Goal: Navigation & Orientation: Find specific page/section

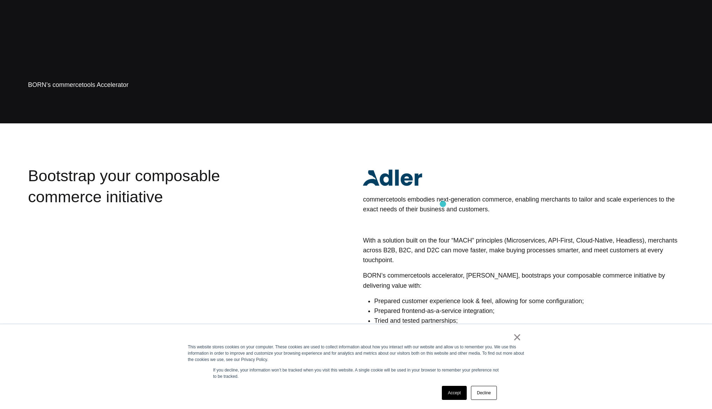
scroll to position [292, 0]
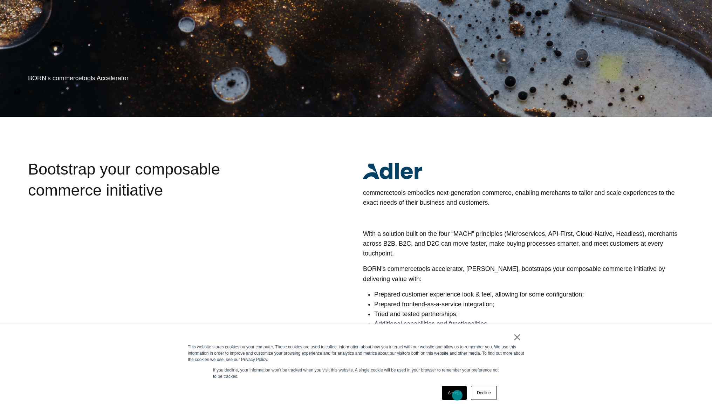
click at [453, 394] on link "Accept" at bounding box center [454, 393] width 25 height 14
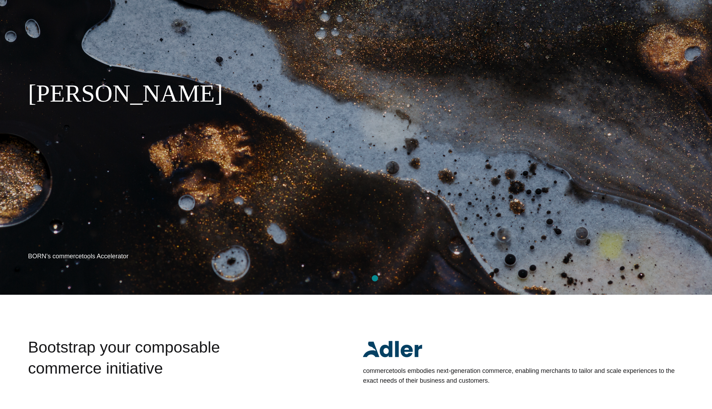
scroll to position [0, 0]
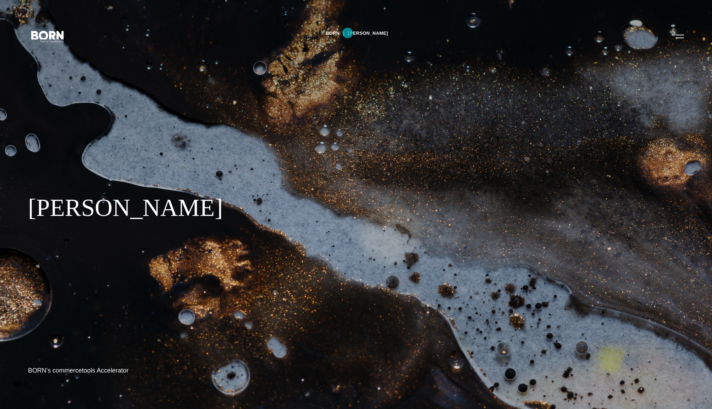
click at [340, 33] on link "BORN" at bounding box center [333, 33] width 14 height 11
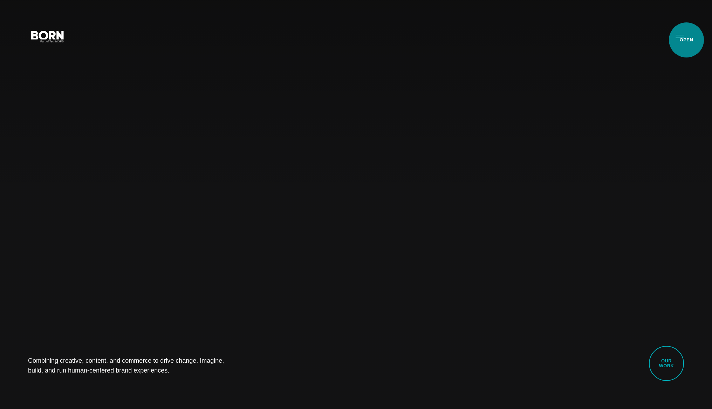
click at [680, 40] on button "Primary Menu" at bounding box center [680, 36] width 17 height 15
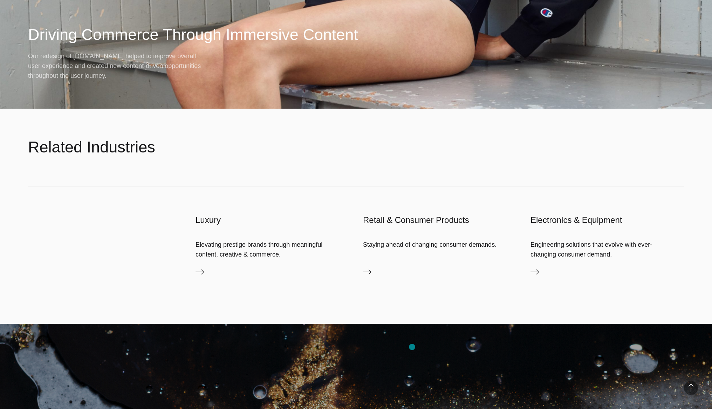
scroll to position [22111, 0]
